Goal: Find specific page/section: Find specific page/section

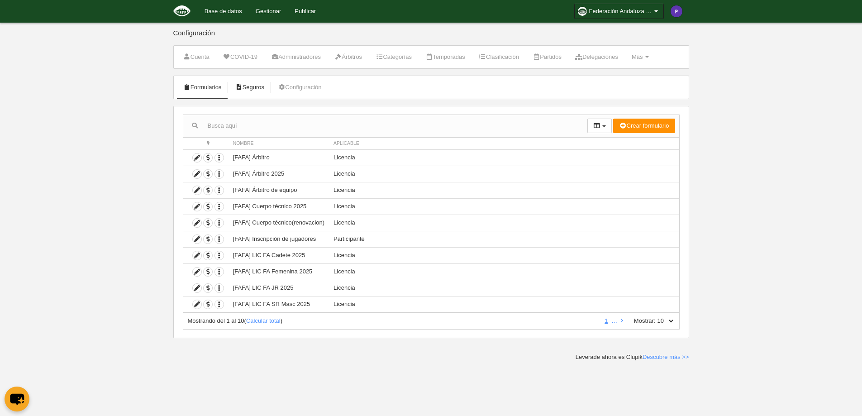
click at [257, 86] on link "Seguros" at bounding box center [249, 88] width 39 height 14
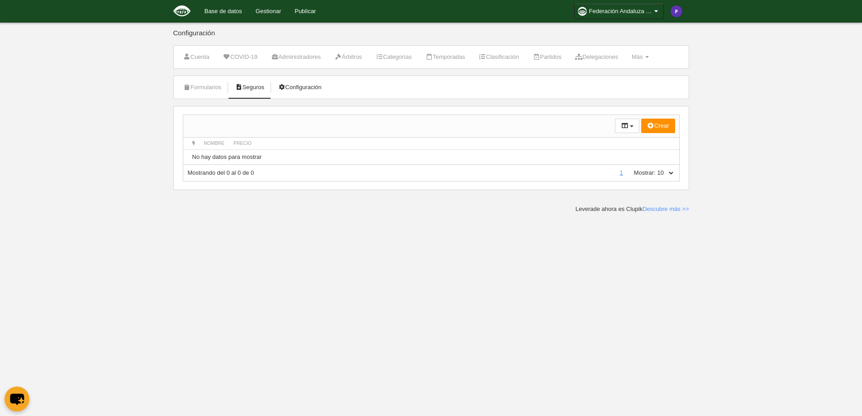
click at [302, 84] on link "Configuración" at bounding box center [299, 88] width 53 height 14
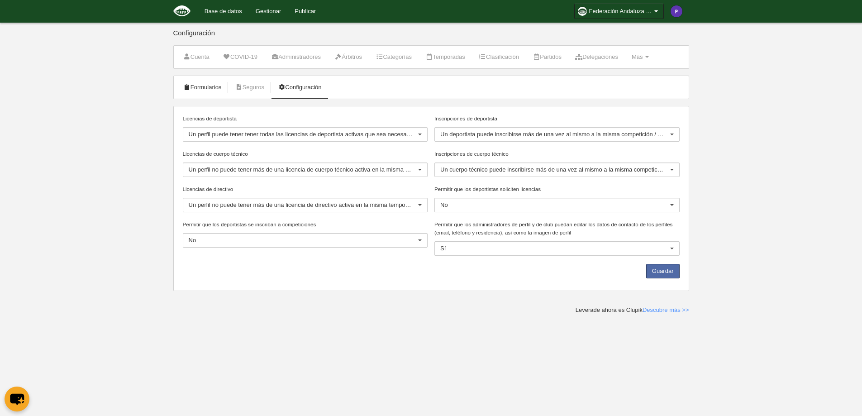
click at [205, 87] on link "Formularios" at bounding box center [202, 88] width 48 height 14
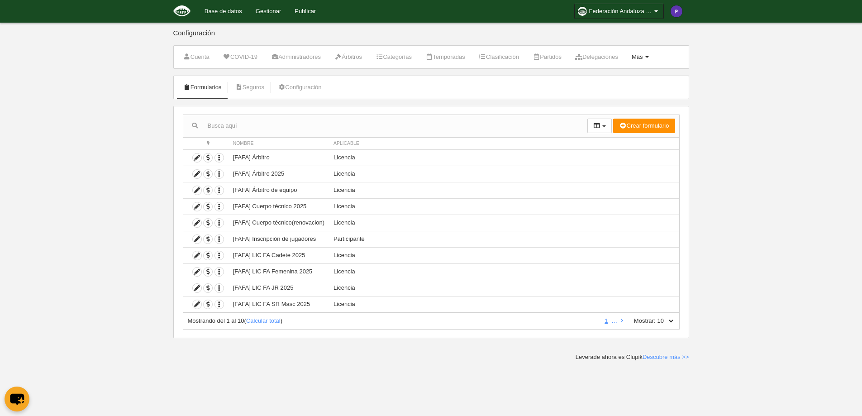
click at [649, 57] on span at bounding box center [647, 57] width 4 height 2
click at [622, 122] on link "Agenda" at bounding box center [611, 122] width 84 height 14
